Goal: Browse casually

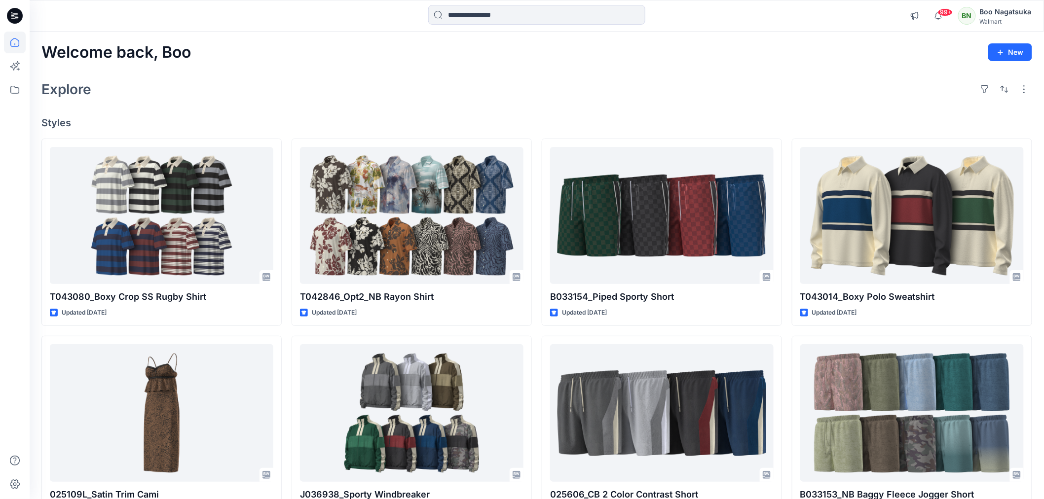
click at [541, 61] on div "Welcome back, Boo New" at bounding box center [536, 52] width 991 height 18
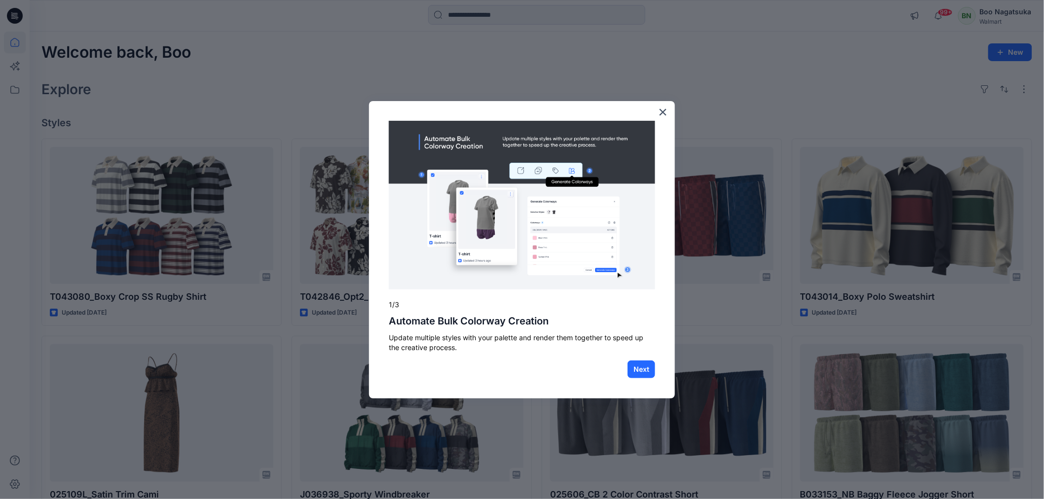
click at [664, 111] on button "×" at bounding box center [662, 112] width 9 height 16
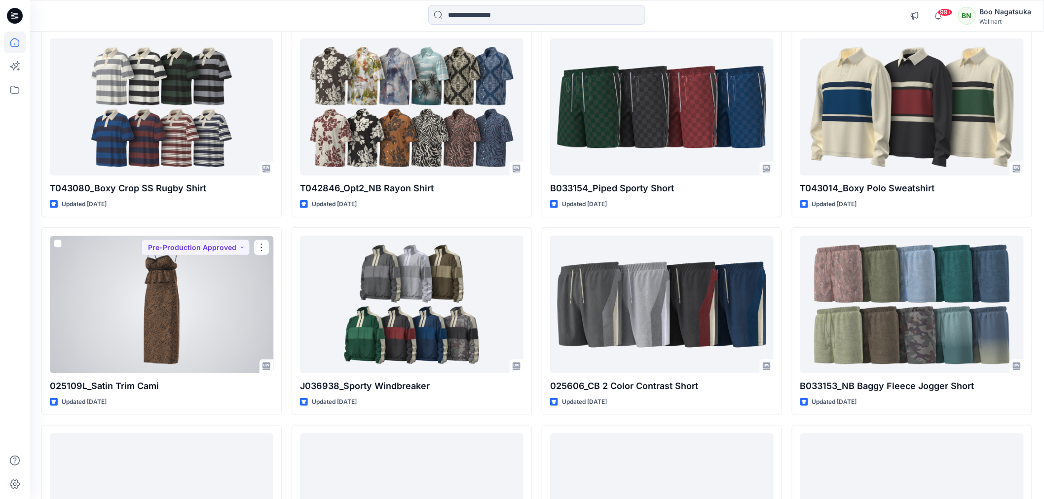
scroll to position [110, 0]
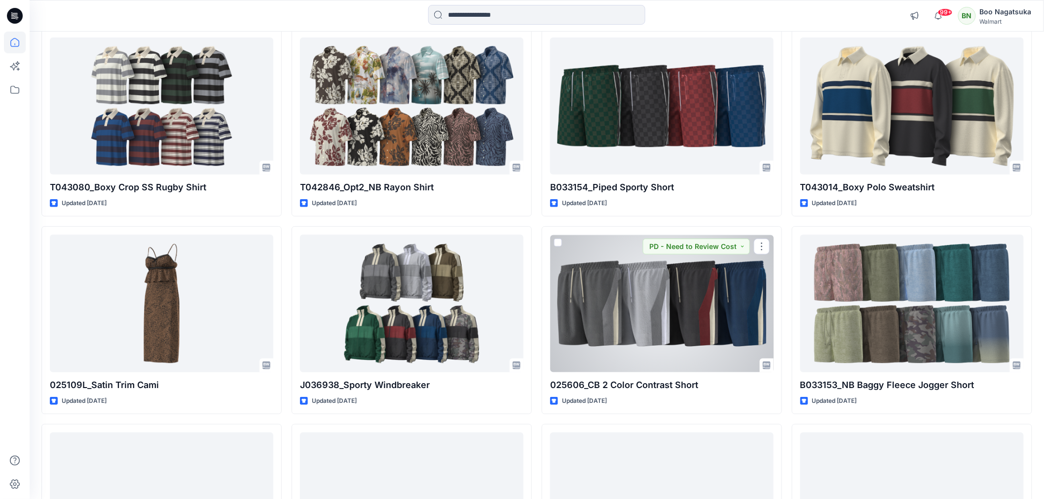
click at [563, 261] on div at bounding box center [662, 303] width 224 height 137
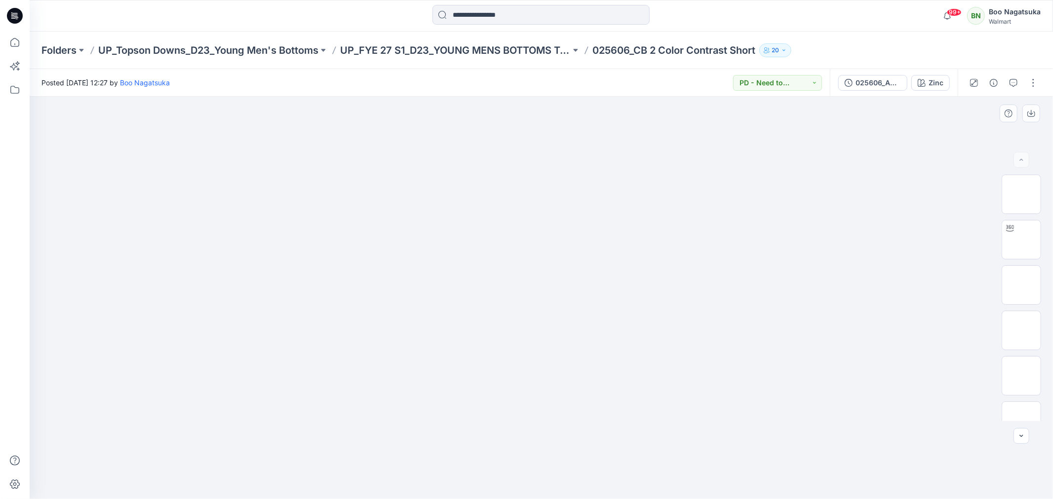
click at [568, 150] on img at bounding box center [542, 150] width 494 height 0
click at [570, 150] on img at bounding box center [542, 150] width 494 height 0
click at [638, 150] on img at bounding box center [542, 150] width 494 height 0
drag, startPoint x: 12, startPoint y: 36, endPoint x: 16, endPoint y: 46, distance: 10.6
click at [14, 36] on icon at bounding box center [15, 43] width 22 height 22
